Goal: Task Accomplishment & Management: Manage account settings

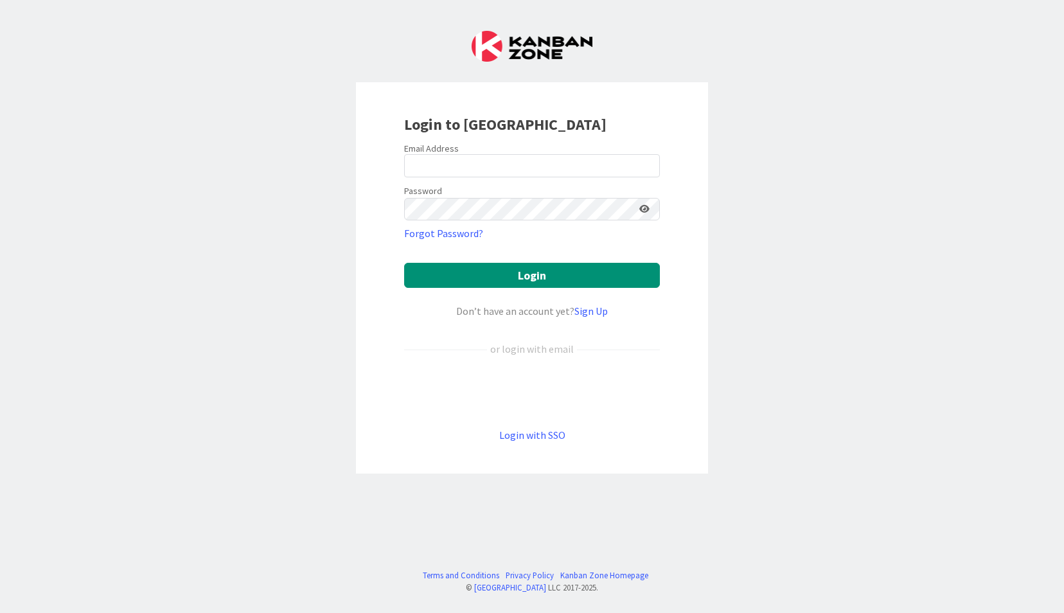
click at [404, 177] on div at bounding box center [404, 177] width 0 height 0
paste input "smehmood@covalagroup.com"
type input "smehmood@covalagroup.com"
click at [717, 238] on div "Login to Kanban Zone Email Address smehmood@covalagroup.com Password Forgot Pas…" at bounding box center [532, 306] width 1064 height 613
click at [404, 220] on div at bounding box center [404, 220] width 0 height 0
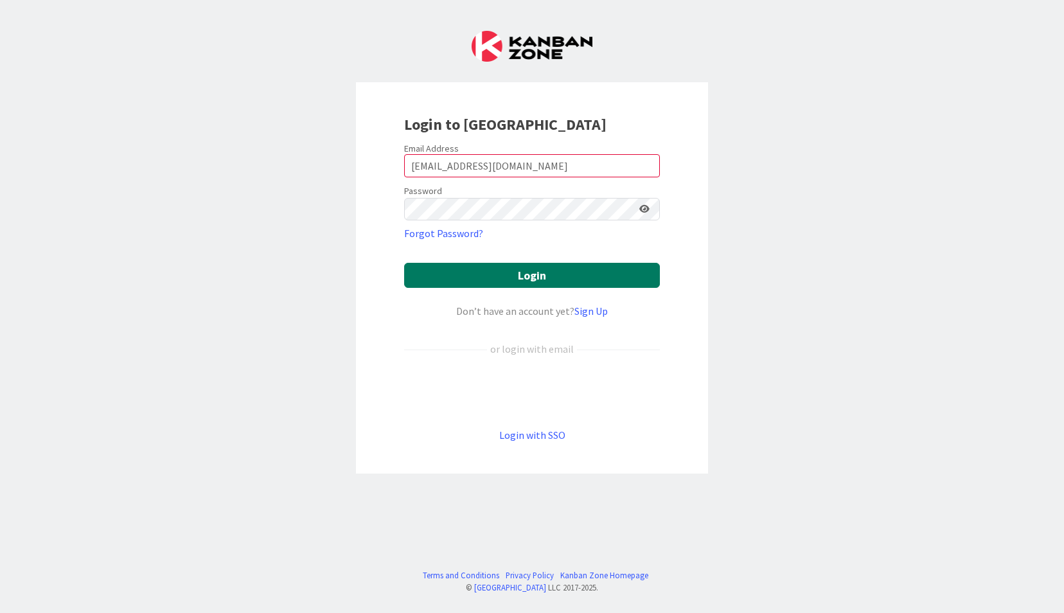
click at [589, 274] on button "Login" at bounding box center [532, 275] width 256 height 25
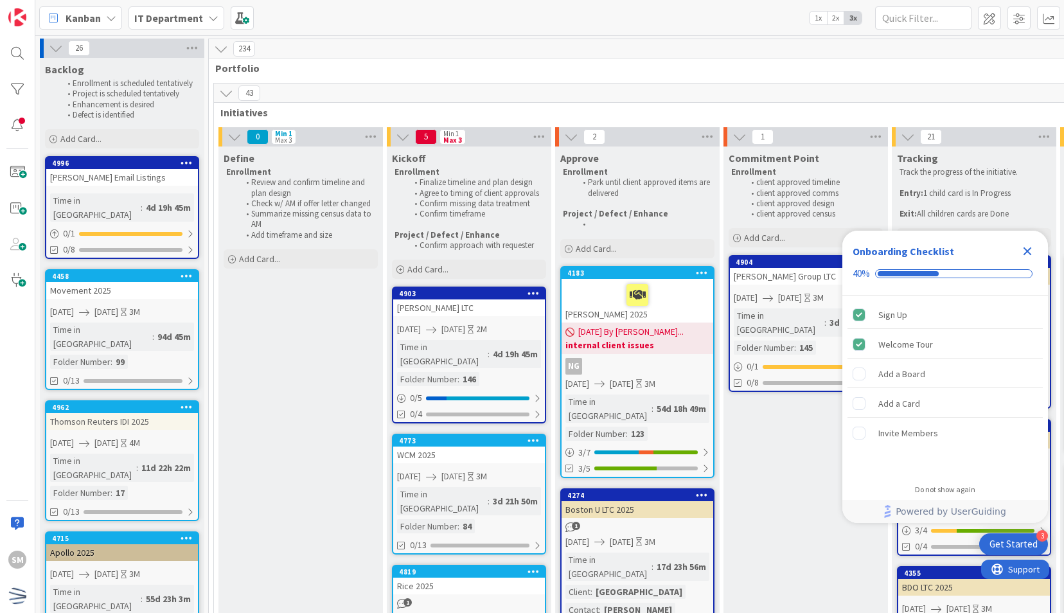
click at [1026, 252] on icon "Close Checklist" at bounding box center [1027, 251] width 8 height 8
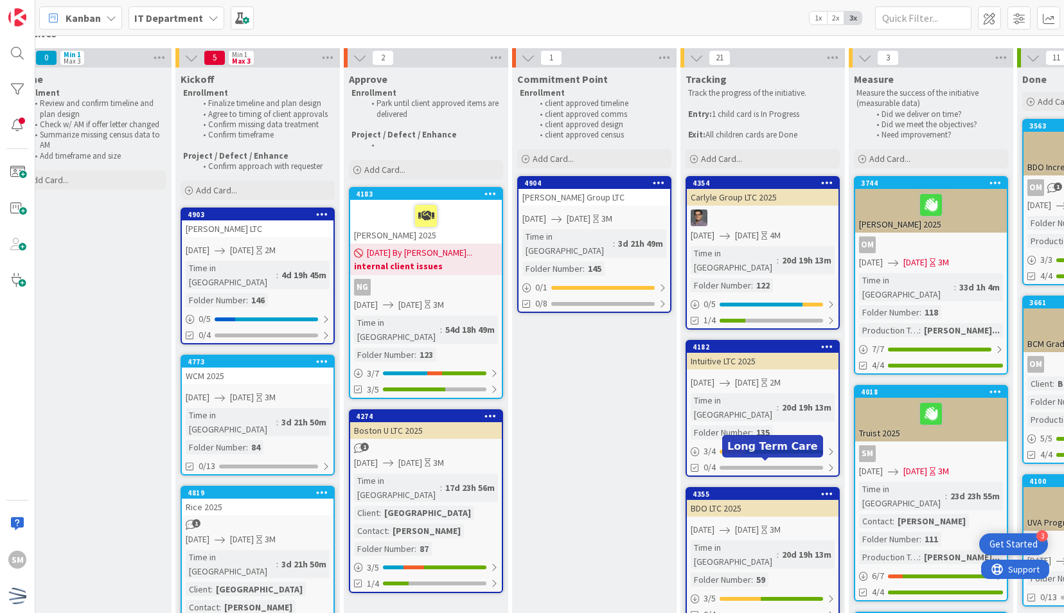
scroll to position [78, 211]
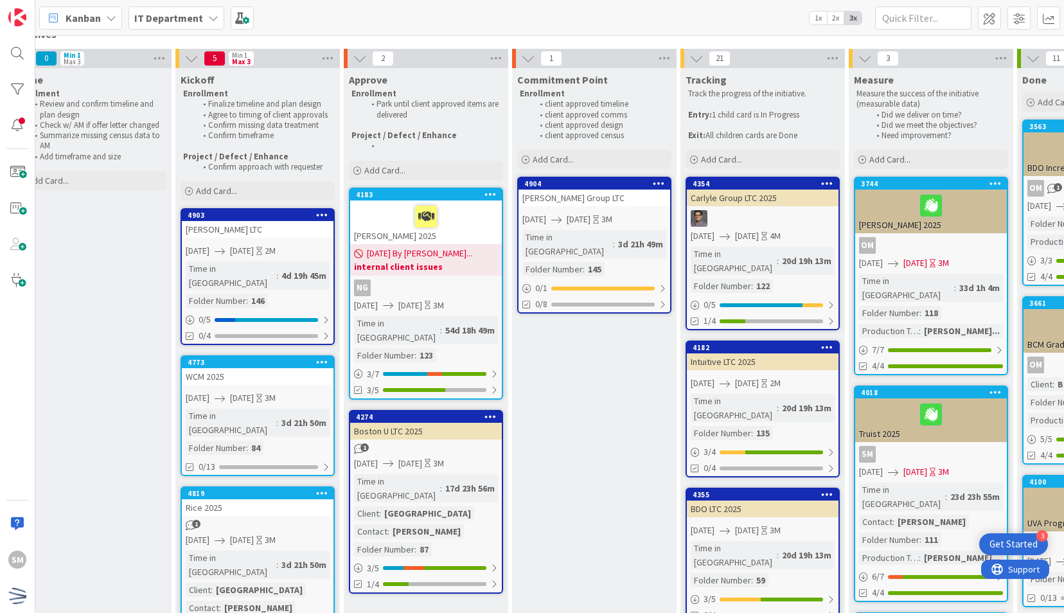
click at [441, 251] on span "08/19/2025 By Olivia..." at bounding box center [419, 253] width 105 height 13
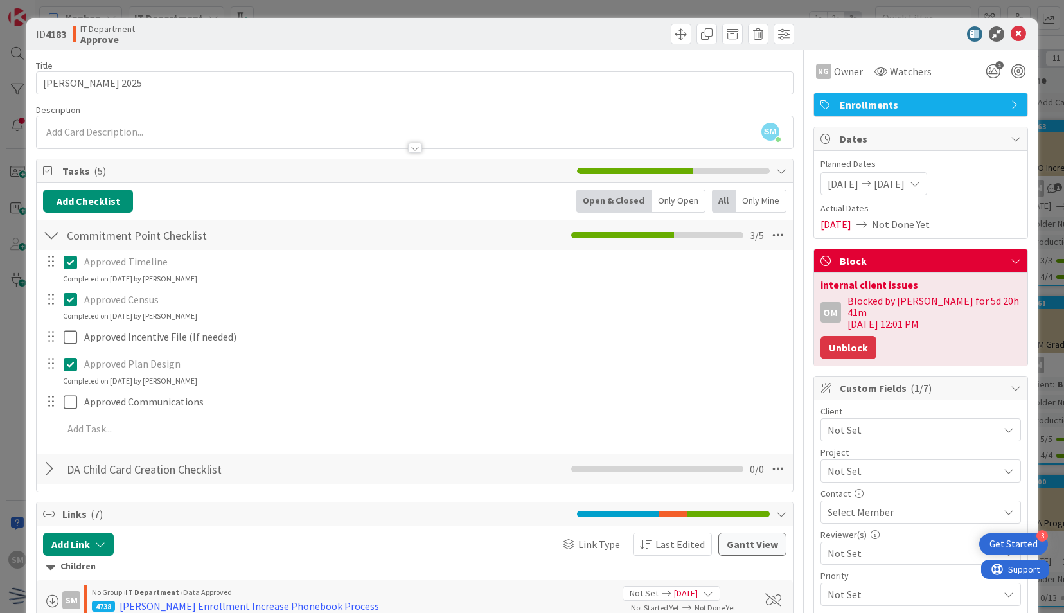
click at [832, 339] on button "Unblock" at bounding box center [848, 347] width 56 height 23
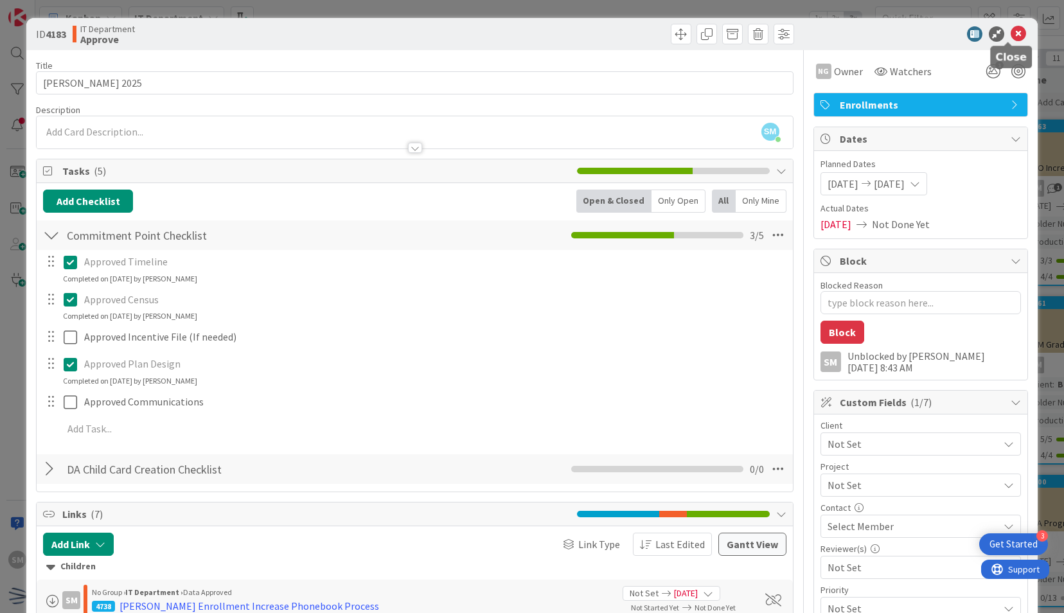
click at [1010, 32] on icon at bounding box center [1017, 33] width 15 height 15
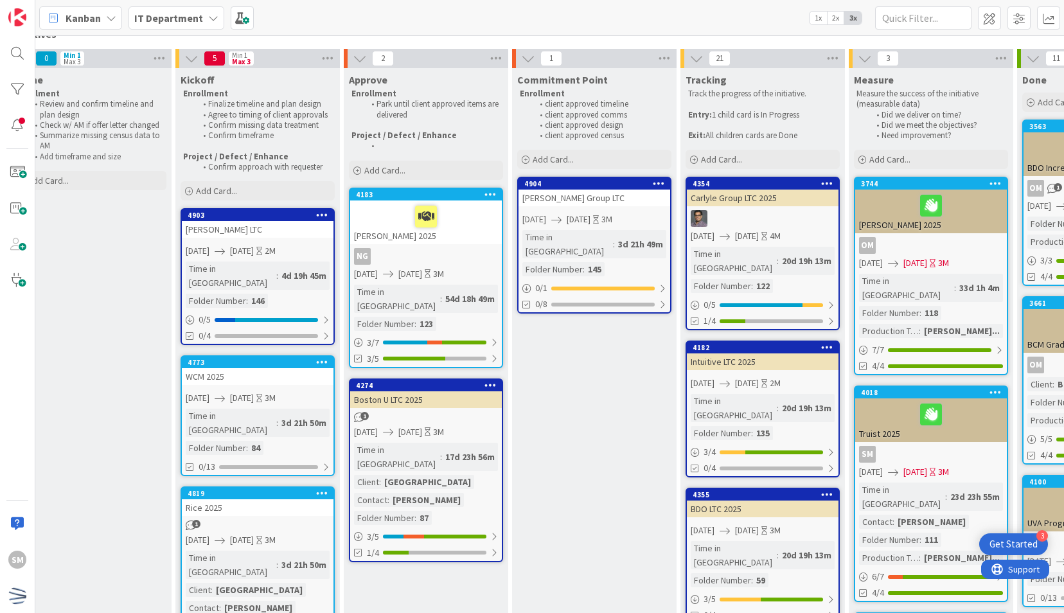
click at [276, 520] on div "1" at bounding box center [258, 525] width 152 height 11
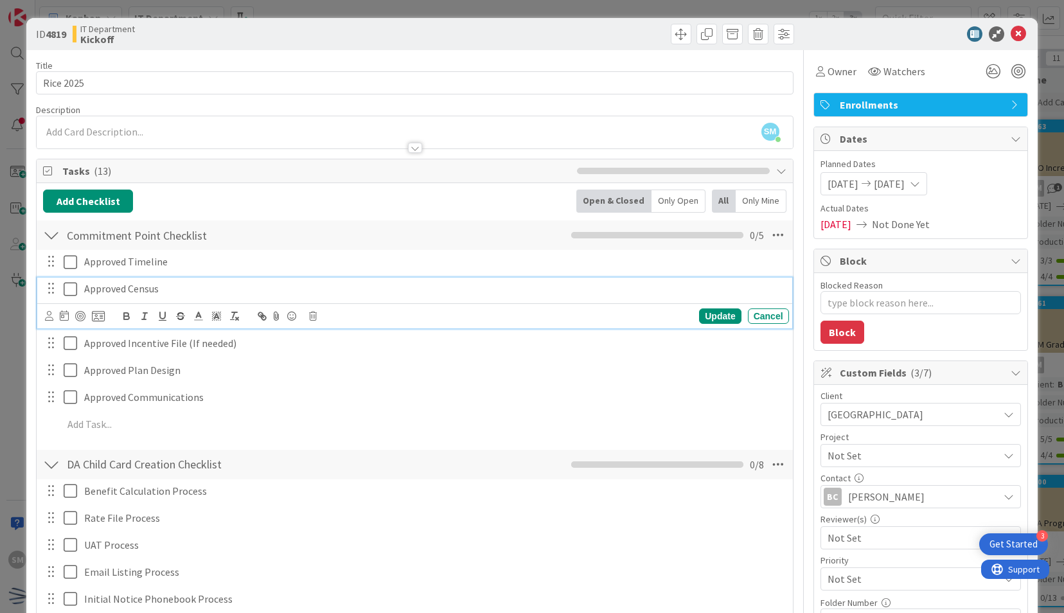
click at [67, 286] on icon at bounding box center [73, 288] width 19 height 15
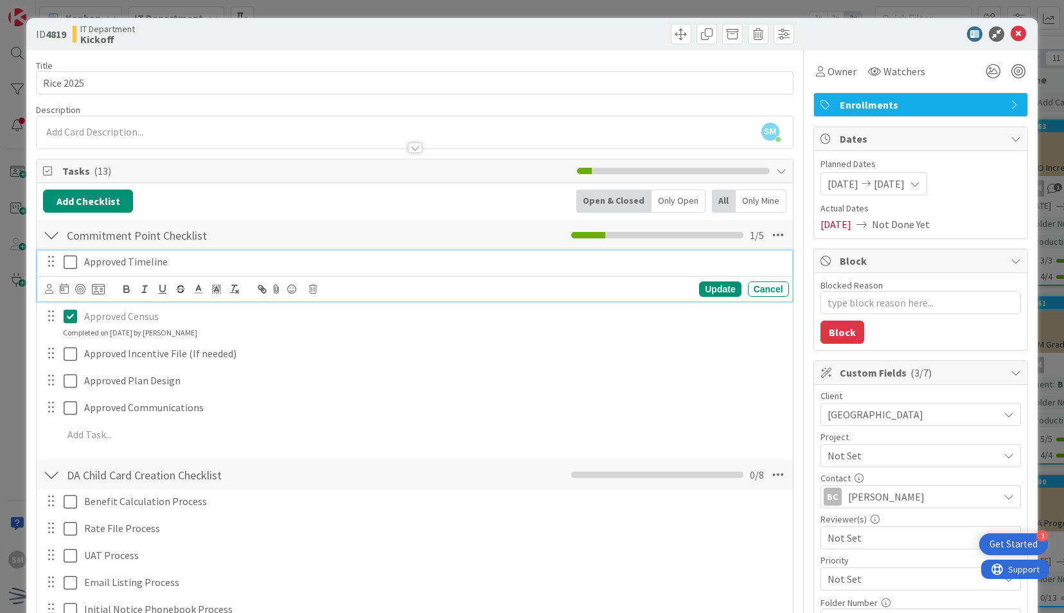
click at [69, 258] on icon at bounding box center [73, 261] width 19 height 15
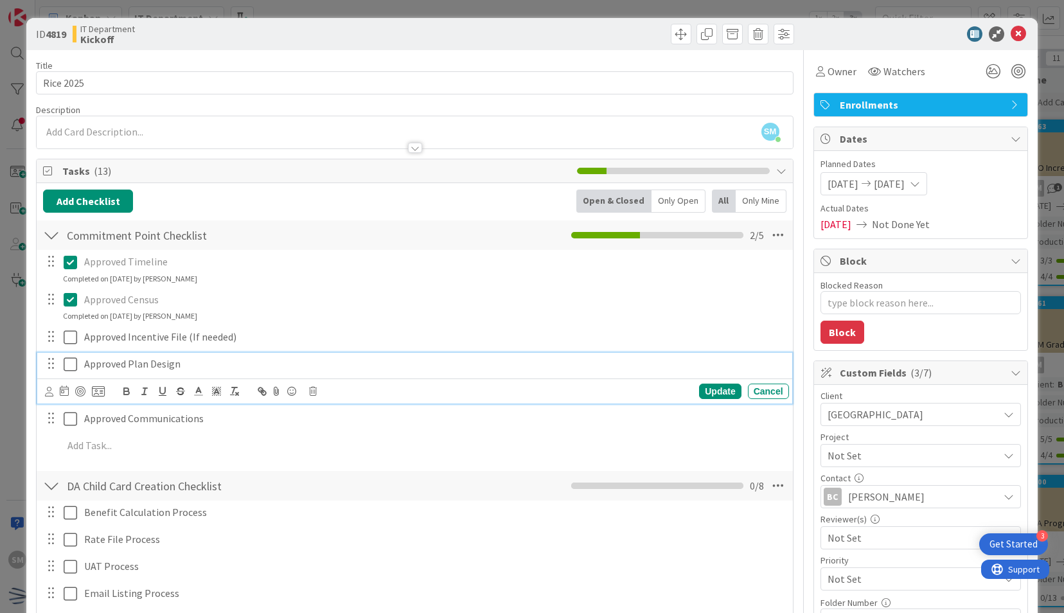
click at [73, 366] on icon at bounding box center [73, 364] width 19 height 15
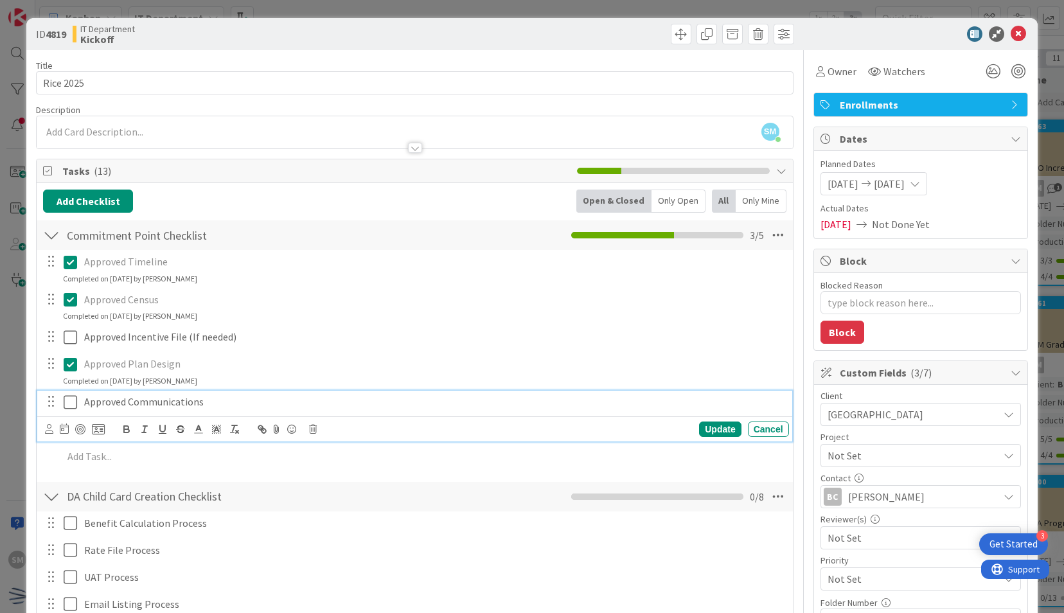
click at [71, 398] on icon at bounding box center [73, 401] width 19 height 15
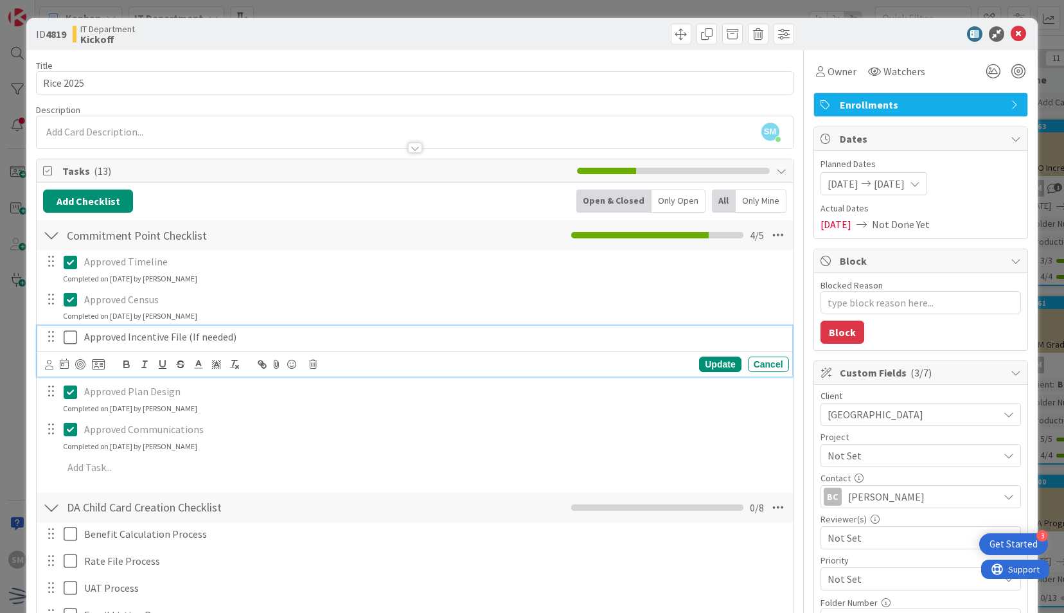
click at [260, 335] on p "Approved Incentive File (If needed)" at bounding box center [434, 337] width 700 height 15
click at [317, 364] on div "Update Cancel" at bounding box center [416, 364] width 743 height 18
click at [313, 364] on icon at bounding box center [313, 364] width 8 height 9
click at [330, 416] on div "Delete" at bounding box center [346, 418] width 48 height 23
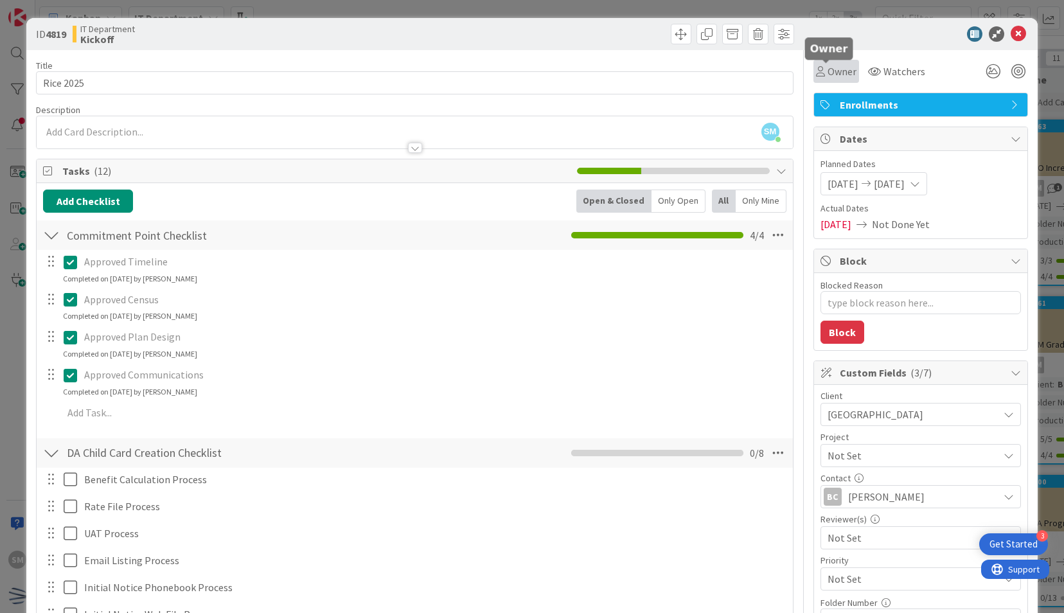
click at [827, 71] on span "Owner" at bounding box center [841, 71] width 29 height 15
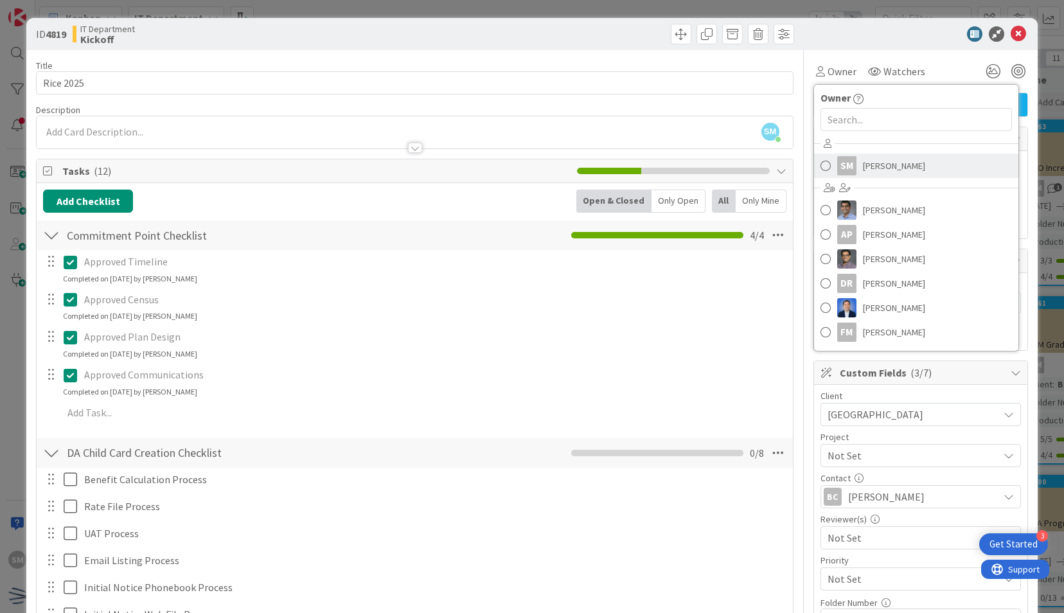
click at [884, 159] on span "Saira Mehmood" at bounding box center [894, 165] width 62 height 19
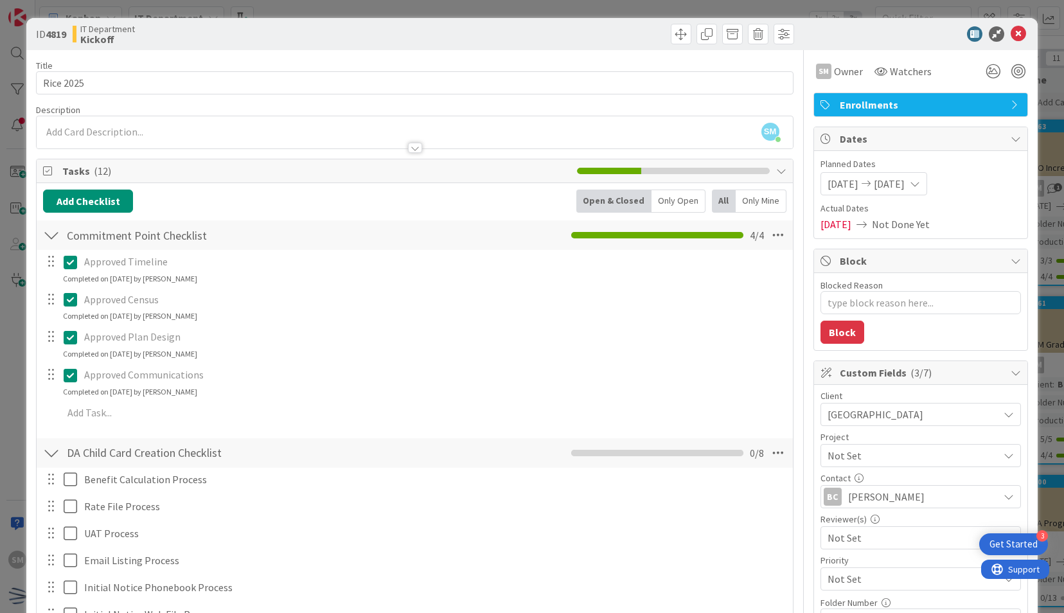
click at [876, 35] on div at bounding box center [913, 33] width 227 height 15
type textarea "x"
